Goal: Task Accomplishment & Management: Manage account settings

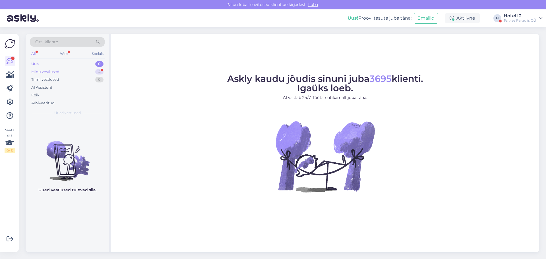
click at [80, 71] on div "Minu vestlused 4" at bounding box center [67, 72] width 74 height 8
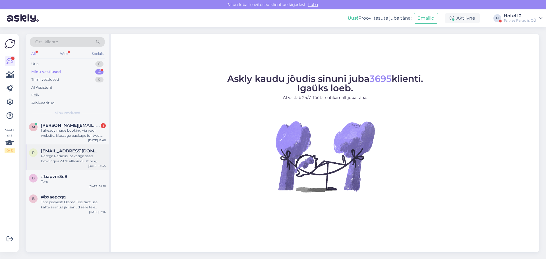
click at [97, 159] on div "Perega Paradiisi paketiga saab bowlingus -50% allahindlust ning Neptun Grillist…" at bounding box center [73, 158] width 65 height 10
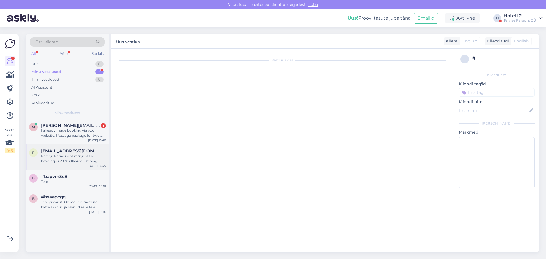
scroll to position [184, 0]
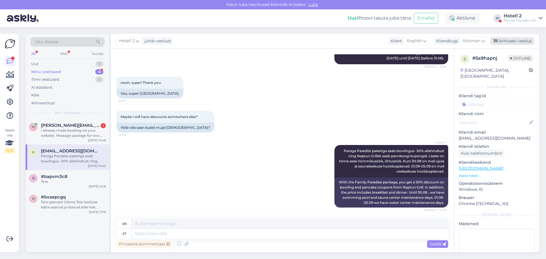
click at [511, 39] on div "Arhiveeri vestlus" at bounding box center [512, 41] width 44 height 8
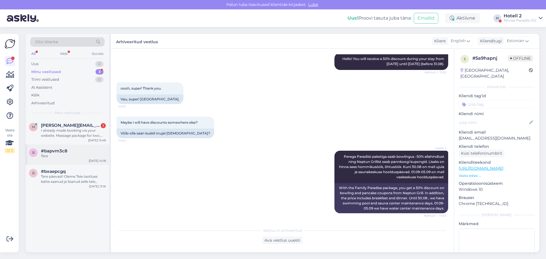
click at [96, 155] on div "Tere" at bounding box center [73, 155] width 65 height 5
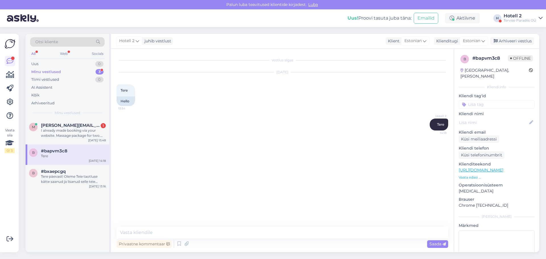
scroll to position [0, 0]
click at [504, 41] on div "Arhiveeri vestlus" at bounding box center [512, 41] width 44 height 8
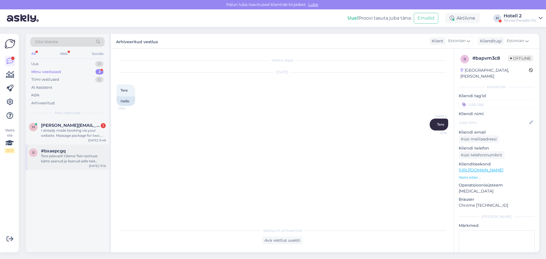
click at [86, 159] on div "Tere päevast! Oleme Teie taotluse kätte saanud ja lisanud selle teie broneering…" at bounding box center [73, 158] width 65 height 10
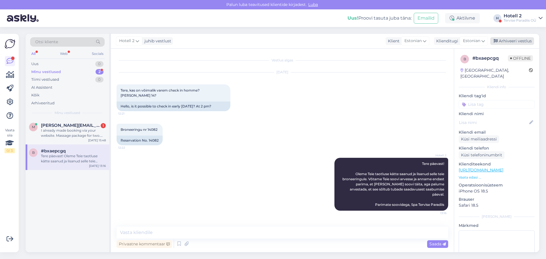
click at [511, 43] on div "Arhiveeri vestlus" at bounding box center [512, 41] width 44 height 8
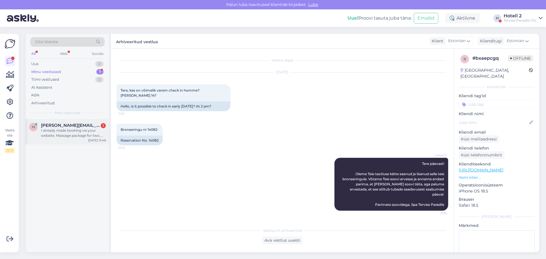
click at [90, 138] on div "[DATE] 15:48" at bounding box center [97, 140] width 18 height 4
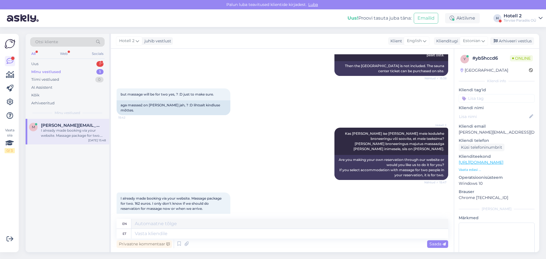
scroll to position [727, 0]
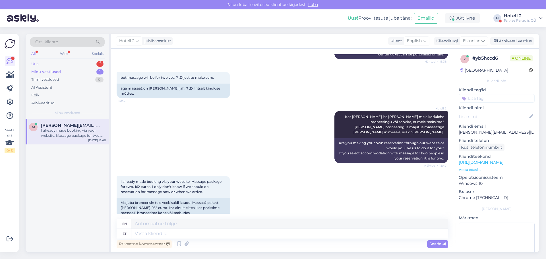
click at [86, 64] on div "Uus 1" at bounding box center [67, 64] width 74 height 8
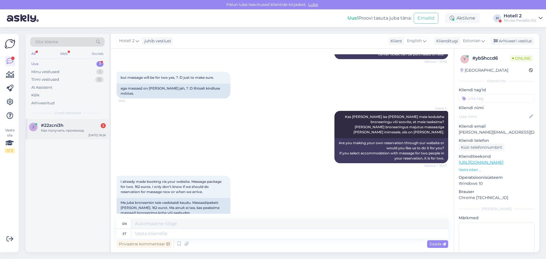
click at [98, 138] on div "2 #22zcni3h 2 Как получить промокод [DATE] 16:26" at bounding box center [68, 129] width 84 height 20
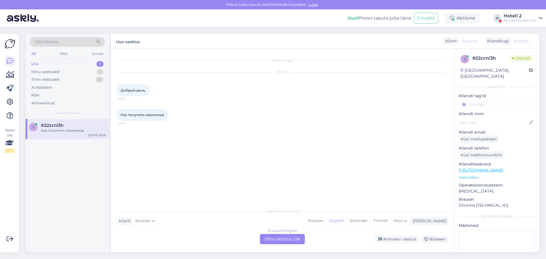
click at [295, 240] on div "Russian to English Võta vestlus üle" at bounding box center [282, 239] width 45 height 10
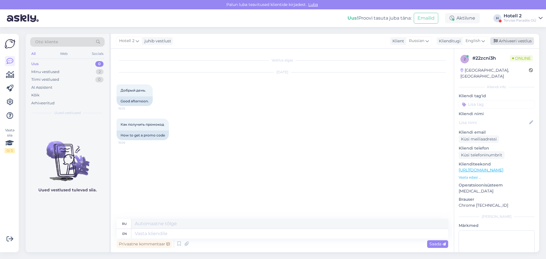
click at [500, 40] on div "Arhiveeri vestlus" at bounding box center [512, 41] width 44 height 8
